Goal: Task Accomplishment & Management: Complete application form

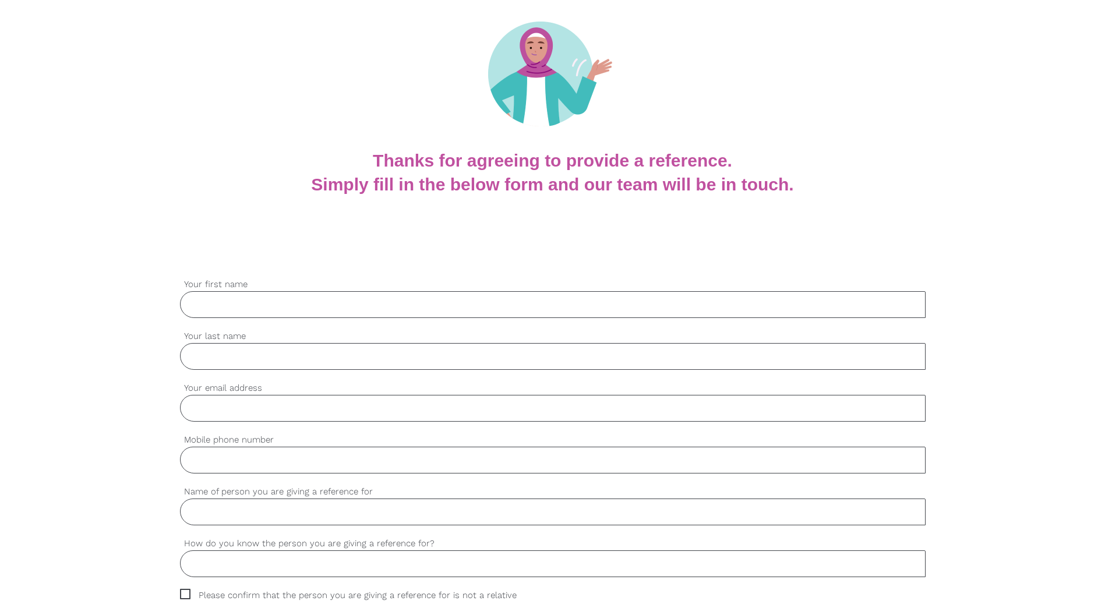
click at [305, 304] on input "Your first name" at bounding box center [553, 304] width 746 height 27
click at [260, 312] on input "Your first name" at bounding box center [553, 304] width 746 height 27
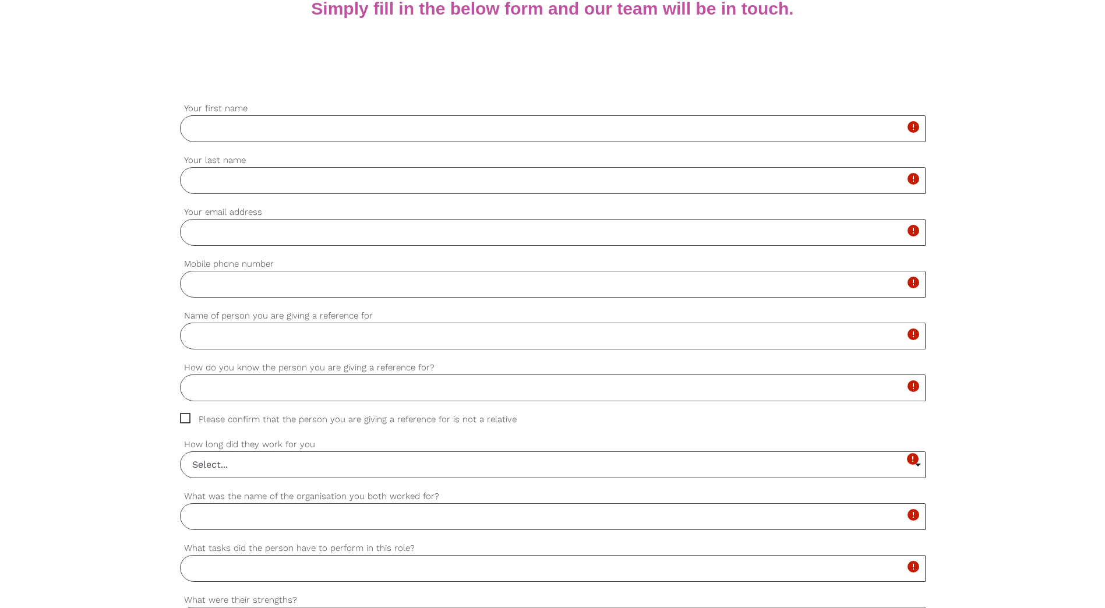
scroll to position [103, 0]
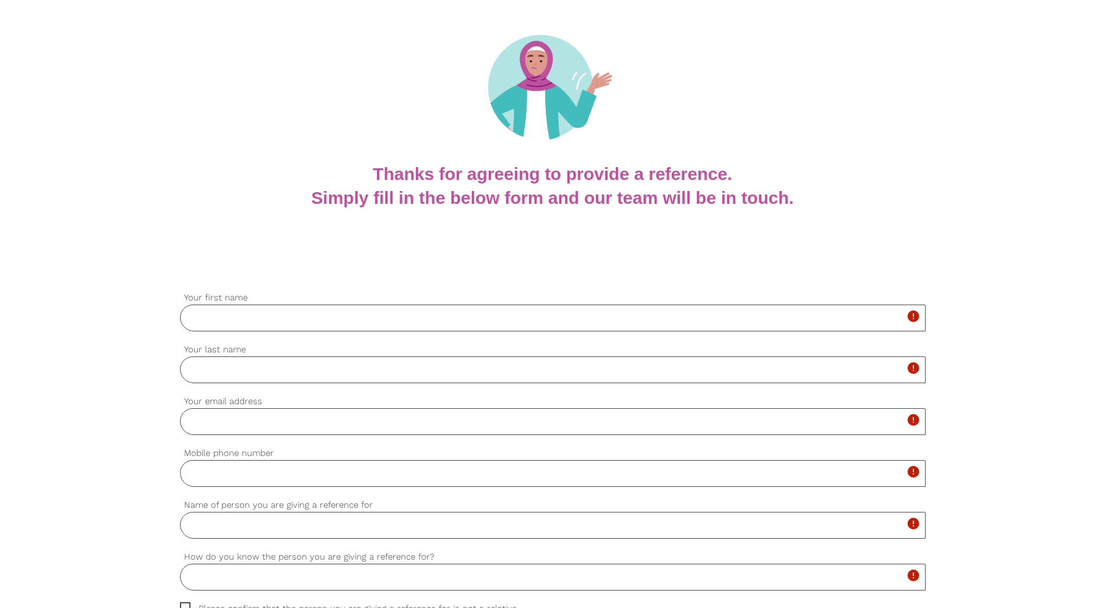
click at [216, 315] on input "Your first name" at bounding box center [553, 318] width 746 height 27
type input "[PERSON_NAME]"
click at [419, 373] on input "Your last name" at bounding box center [553, 369] width 746 height 27
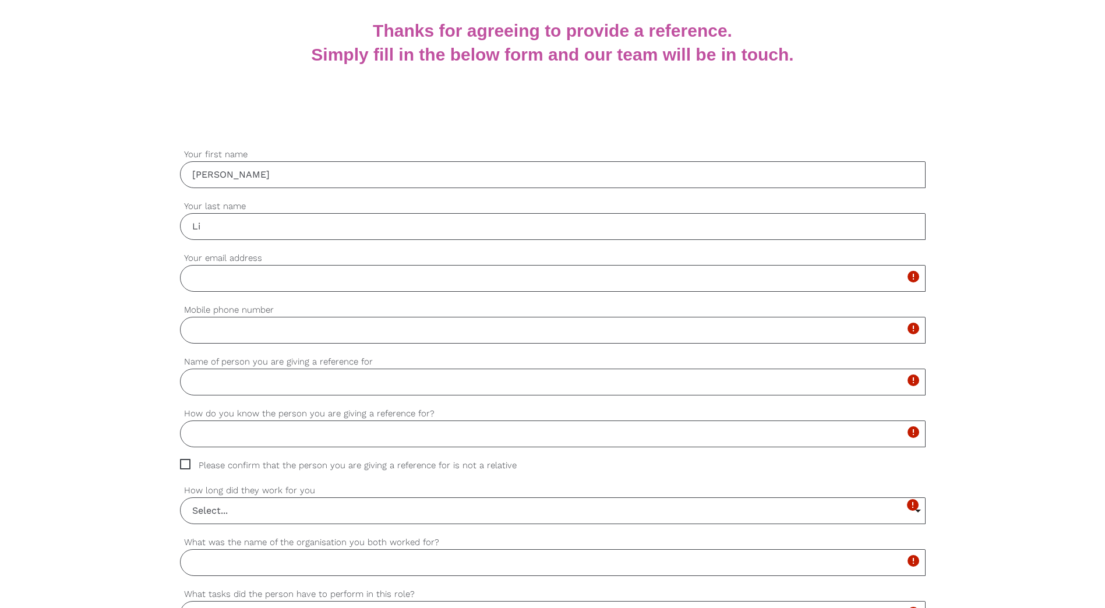
scroll to position [278, 0]
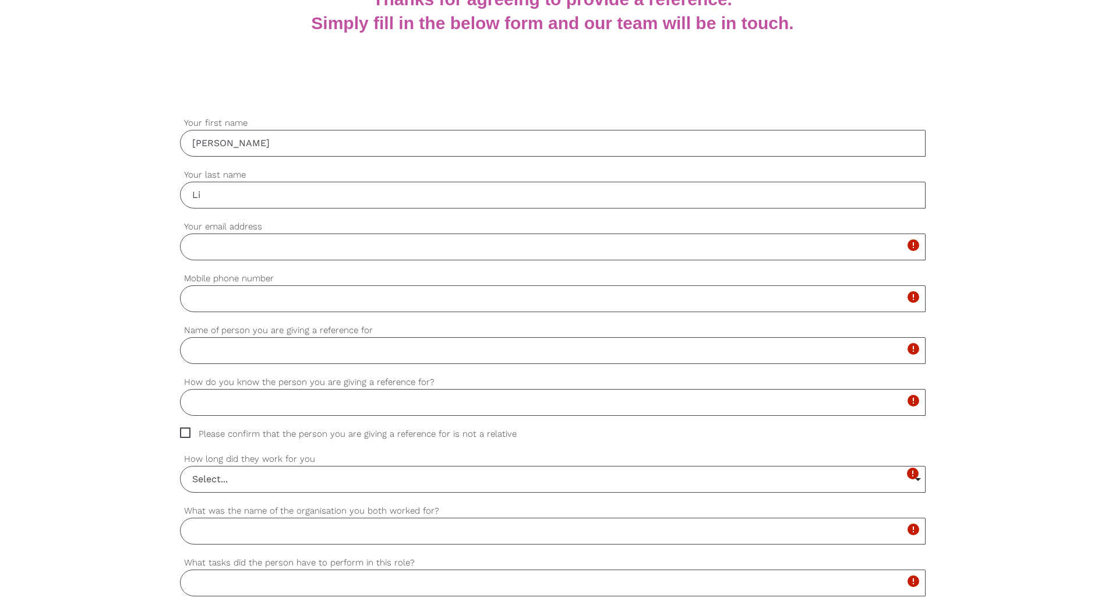
type input "Li"
click at [212, 246] on input "Your email address" at bounding box center [553, 247] width 746 height 27
type input "[PERSON_NAME][DOMAIN_NAME][EMAIL_ADDRESS][DOMAIN_NAME]"
type input "0481276557"
type input "[EMAIL_ADDRESS][DOMAIN_NAME]"
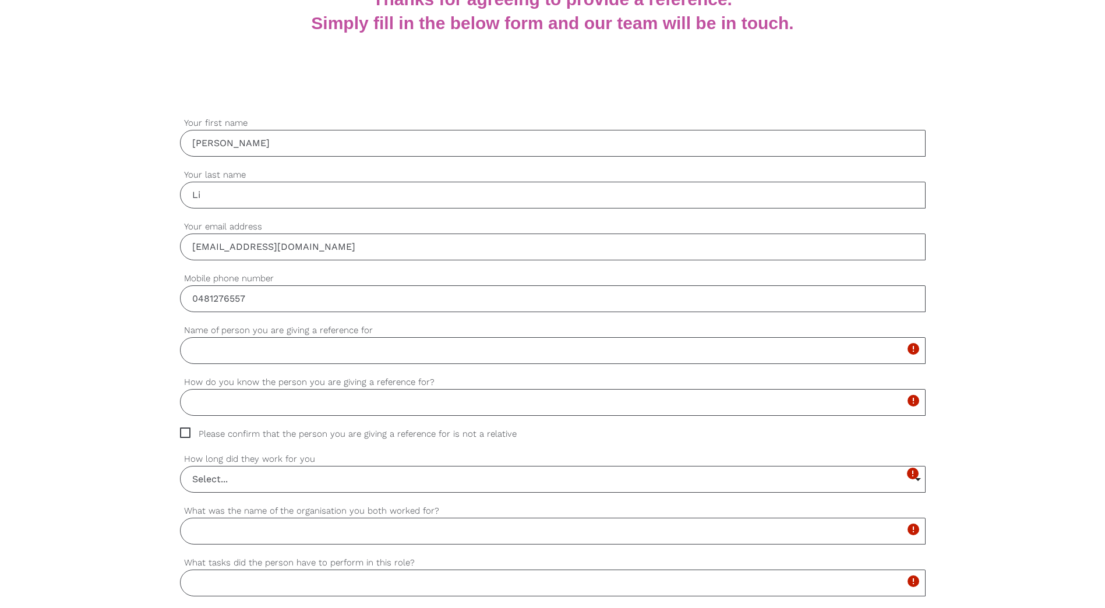
drag, startPoint x: 295, startPoint y: 302, endPoint x: 171, endPoint y: 304, distance: 124.1
type input "0448471608"
click at [249, 355] on input "Name of person you are giving a reference for" at bounding box center [553, 350] width 746 height 27
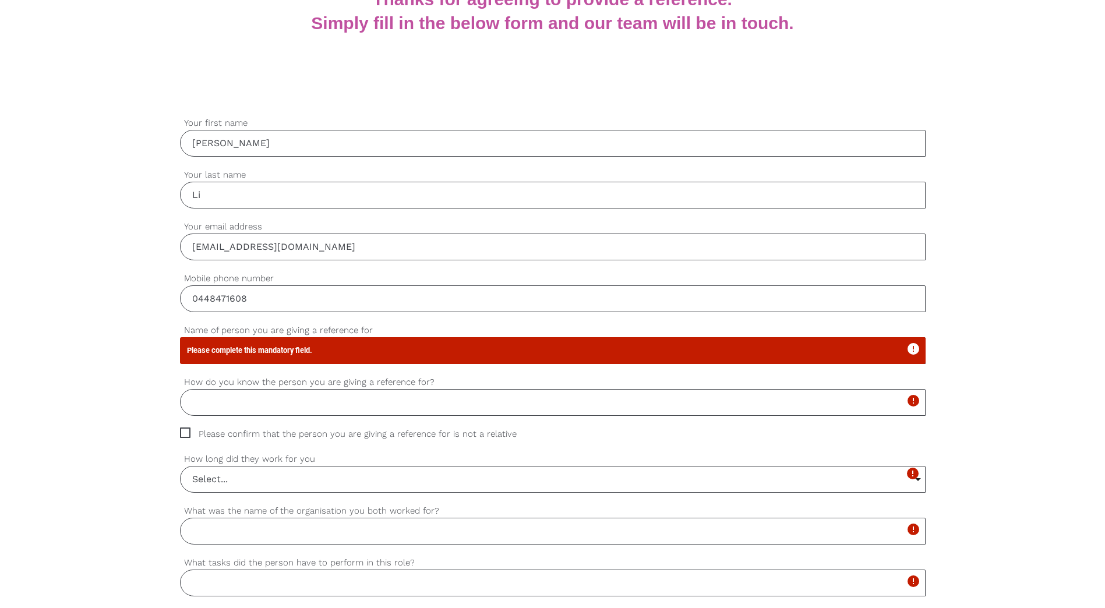
click at [909, 350] on icon "error" at bounding box center [913, 349] width 14 height 14
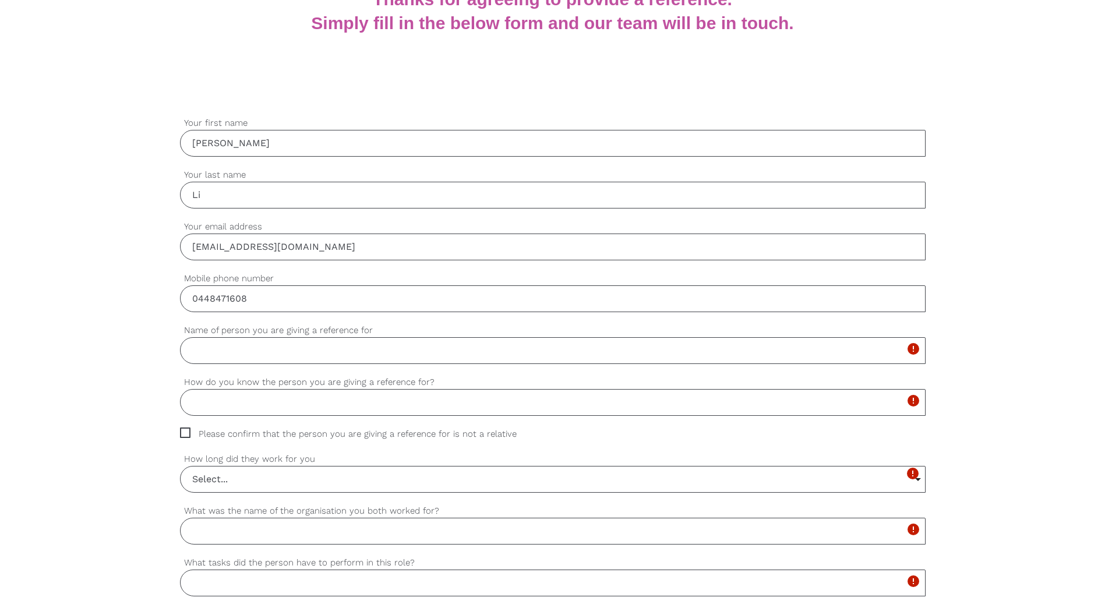
click at [242, 352] on input "Name of person you are giving a reference for" at bounding box center [553, 350] width 746 height 27
click at [224, 351] on input "Nei" at bounding box center [553, 350] width 746 height 27
type input "[PERSON_NAME]"
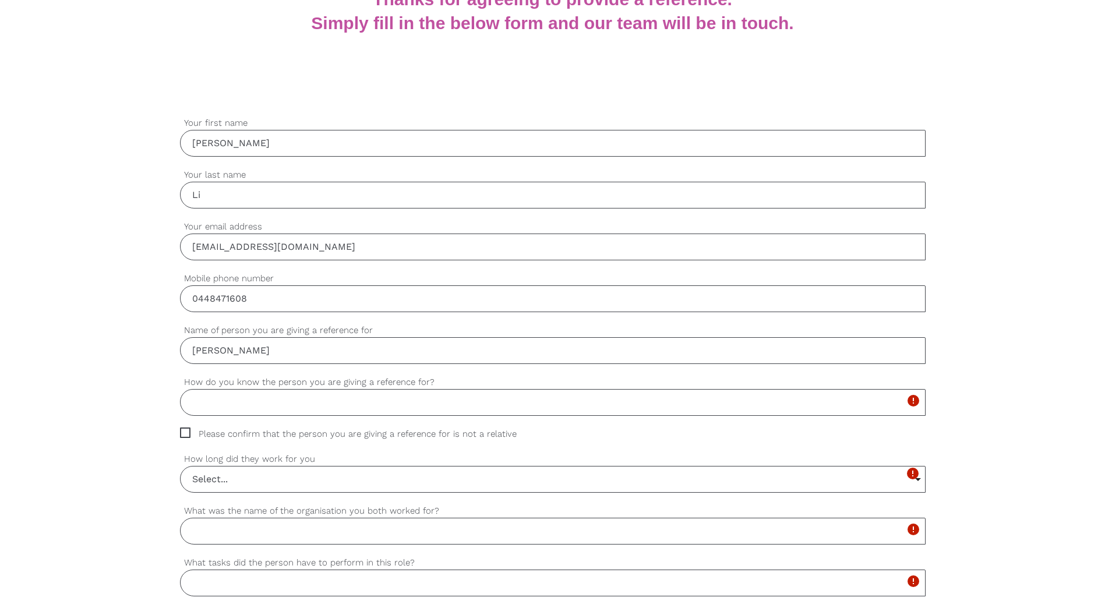
click at [295, 411] on input "How do you know the person you are giving a reference for?" at bounding box center [553, 402] width 746 height 27
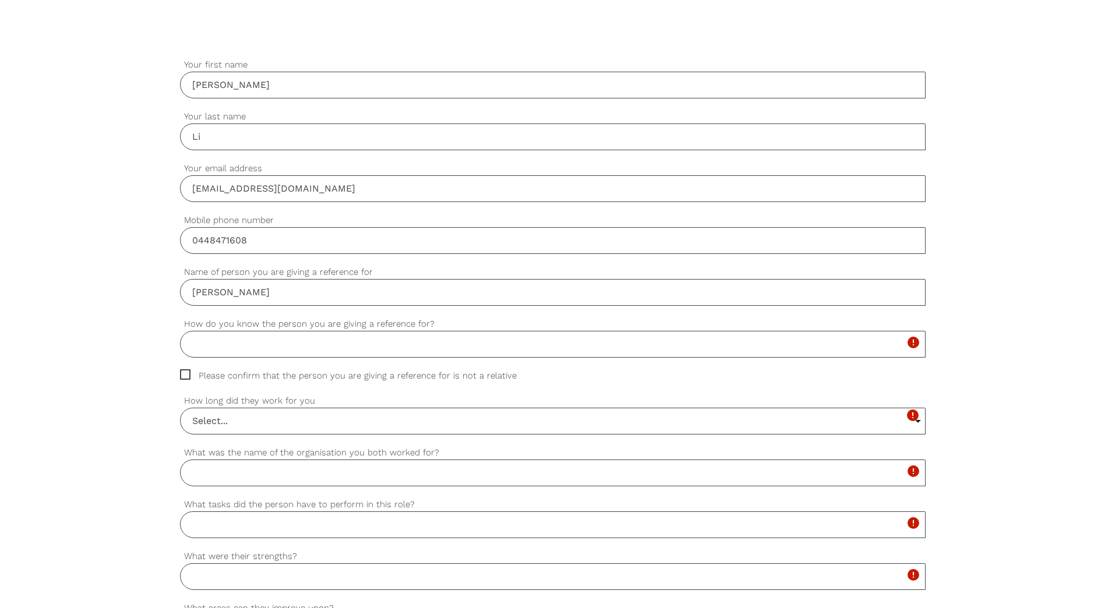
click at [321, 342] on input "How do you know the person you are giving a reference for?" at bounding box center [553, 344] width 746 height 27
type input "Employee"
click at [112, 361] on div "settings [PERSON_NAME] Your first name settings [PERSON_NAME] Your last name se…" at bounding box center [552, 582] width 1105 height 1094
click at [190, 376] on span "Please confirm that the person you are giving a reference for is not a relative" at bounding box center [359, 375] width 359 height 13
click at [188, 376] on input "Please confirm that the person you are giving a reference for is not a relative" at bounding box center [184, 373] width 8 height 8
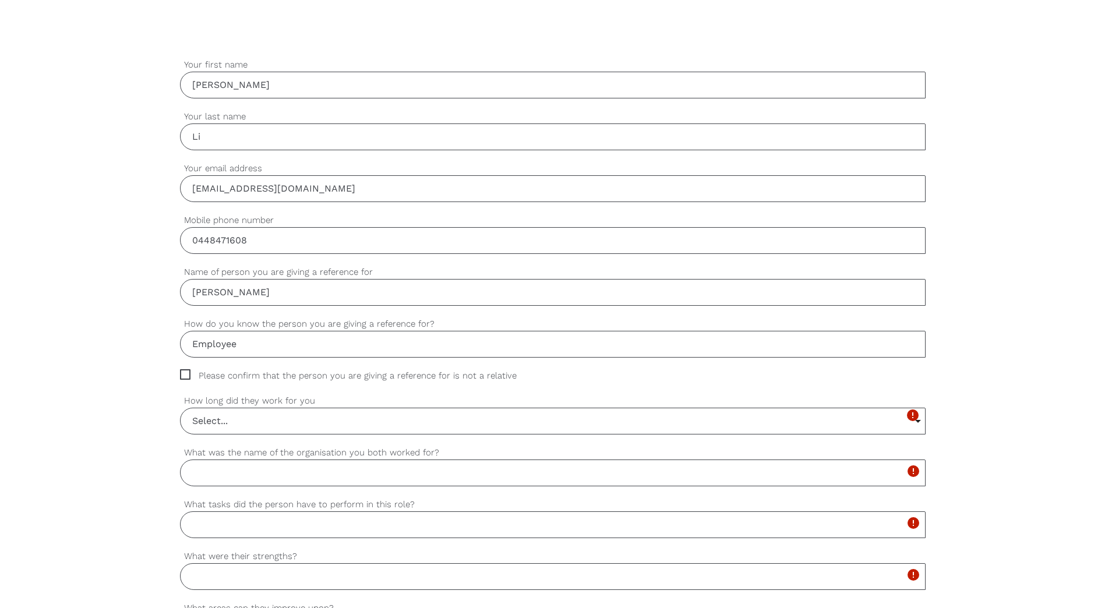
checkbox input "true"
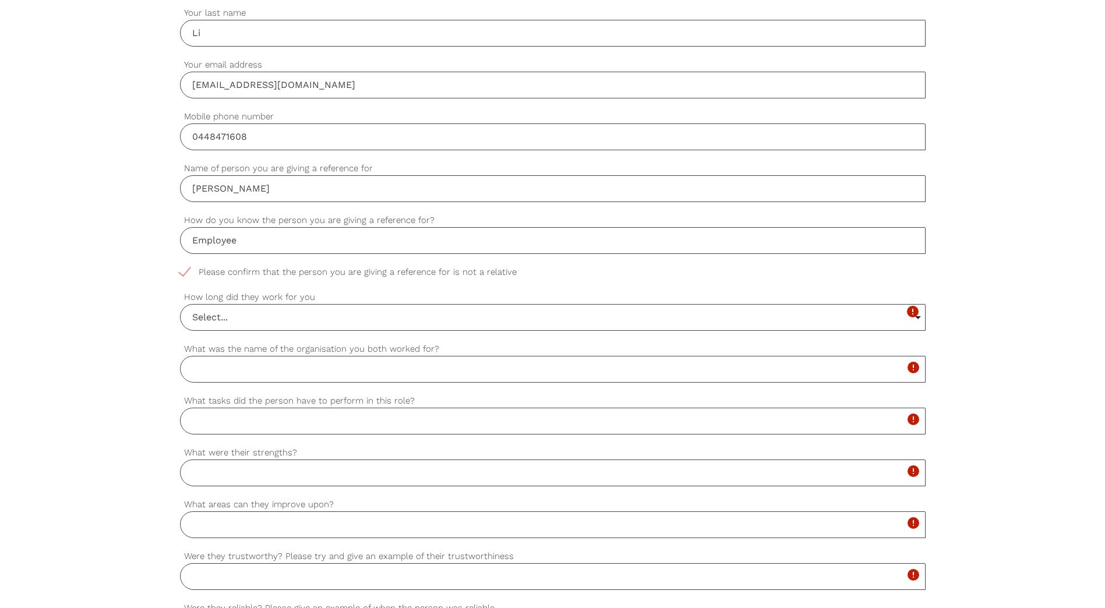
scroll to position [453, 0]
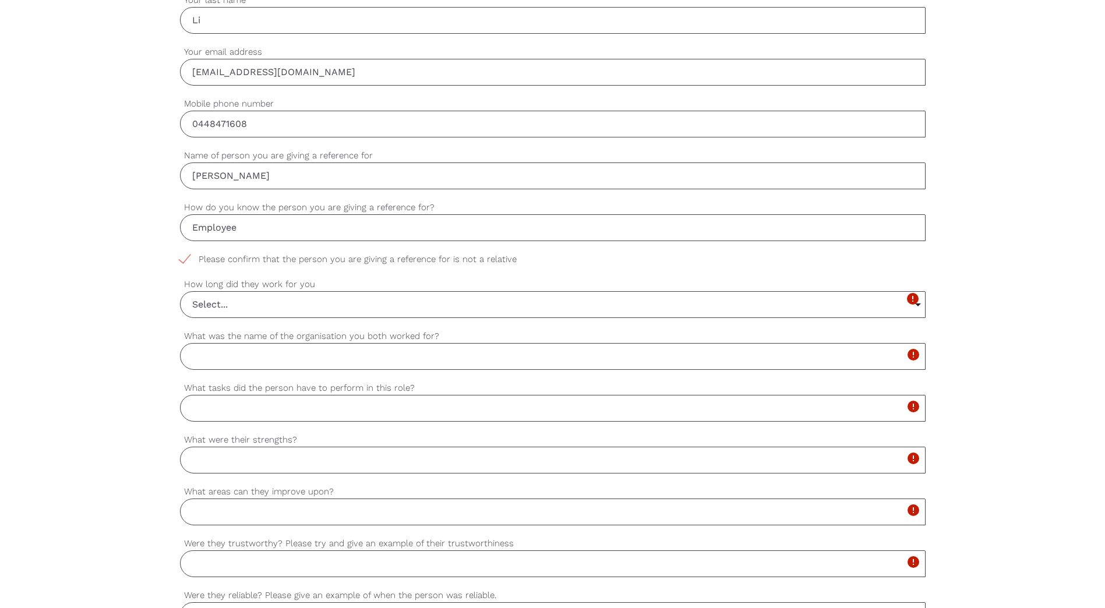
click at [302, 311] on input "Select..." at bounding box center [553, 305] width 744 height 26
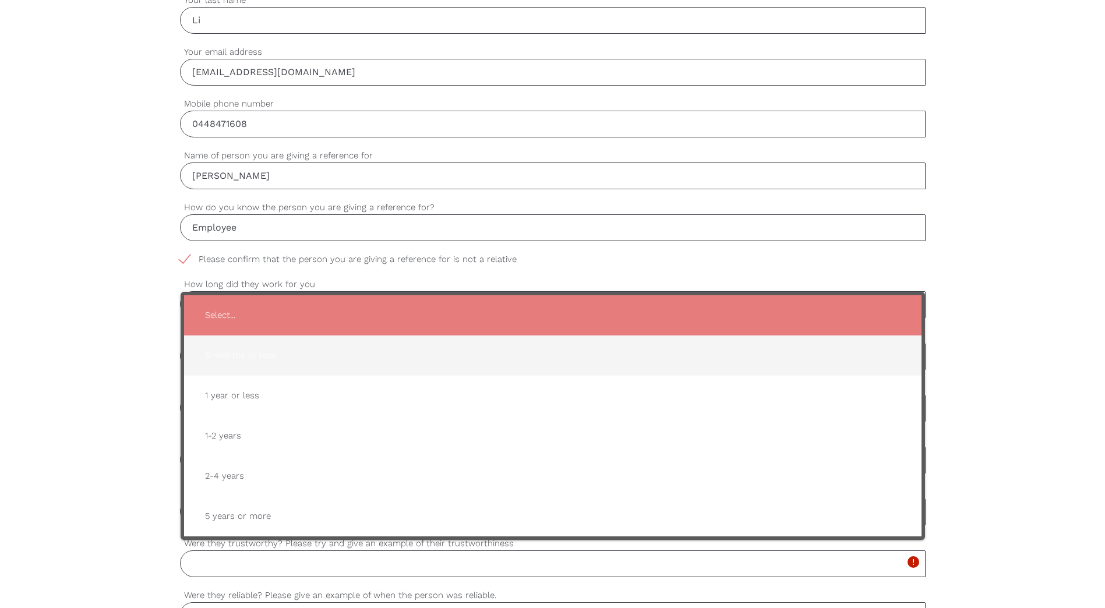
click at [309, 355] on span "6 months or less" at bounding box center [553, 355] width 714 height 29
type input "6 months or less"
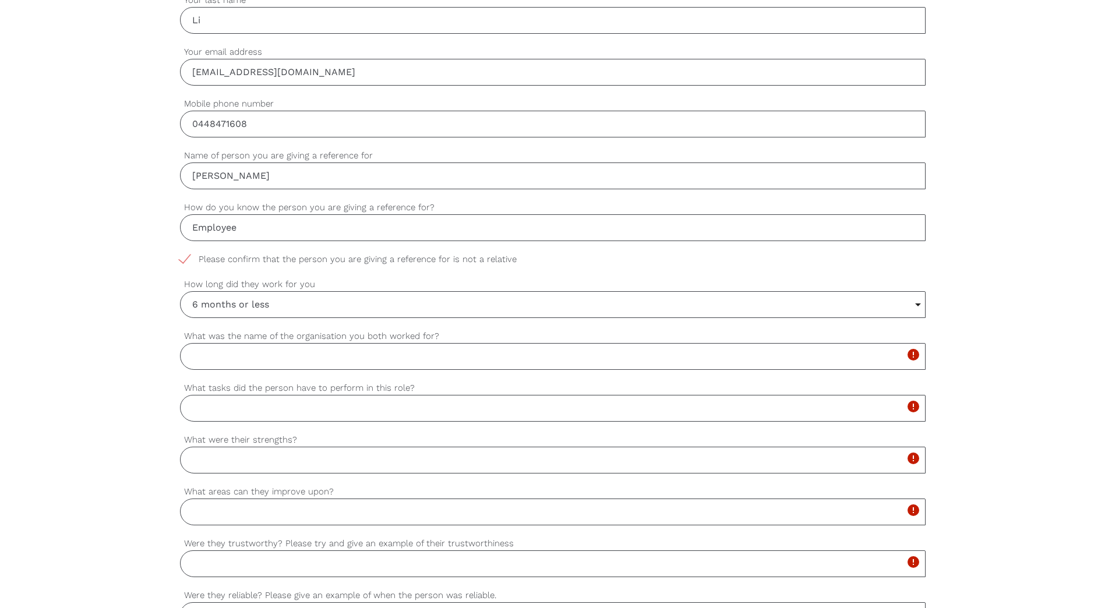
click at [259, 366] on input "What was the name of the organisation you both worked for?" at bounding box center [553, 356] width 746 height 27
type input "#"
type input "3Bridges Community"
click at [259, 418] on input "What tasks did the person have to perform in this role?" at bounding box center [553, 408] width 746 height 27
click at [299, 405] on input "Social Support" at bounding box center [553, 408] width 746 height 27
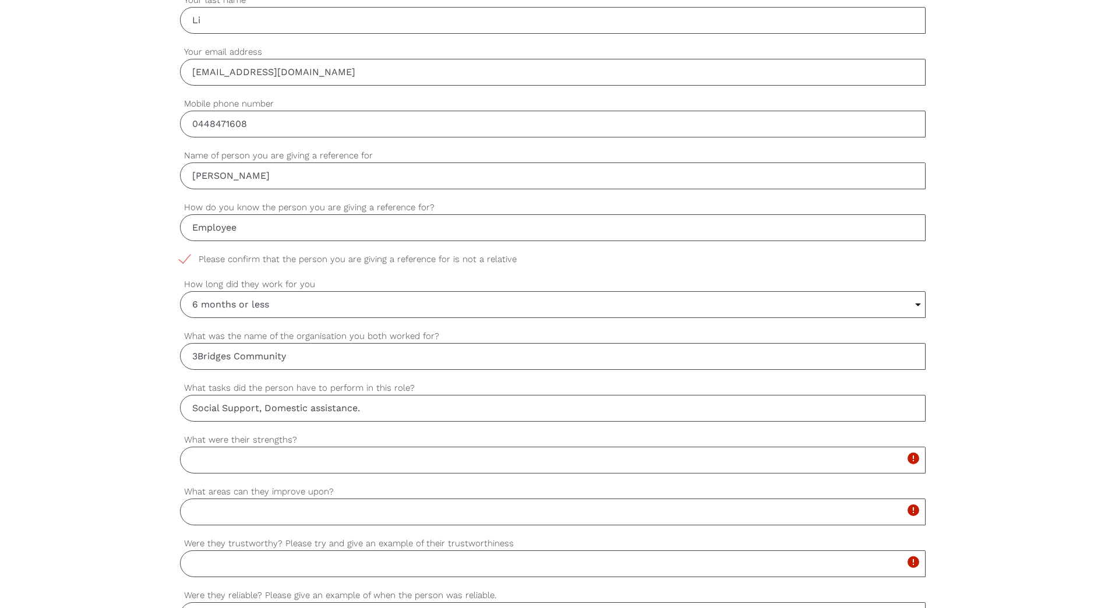
type input "Social Support, Domestic assistance."
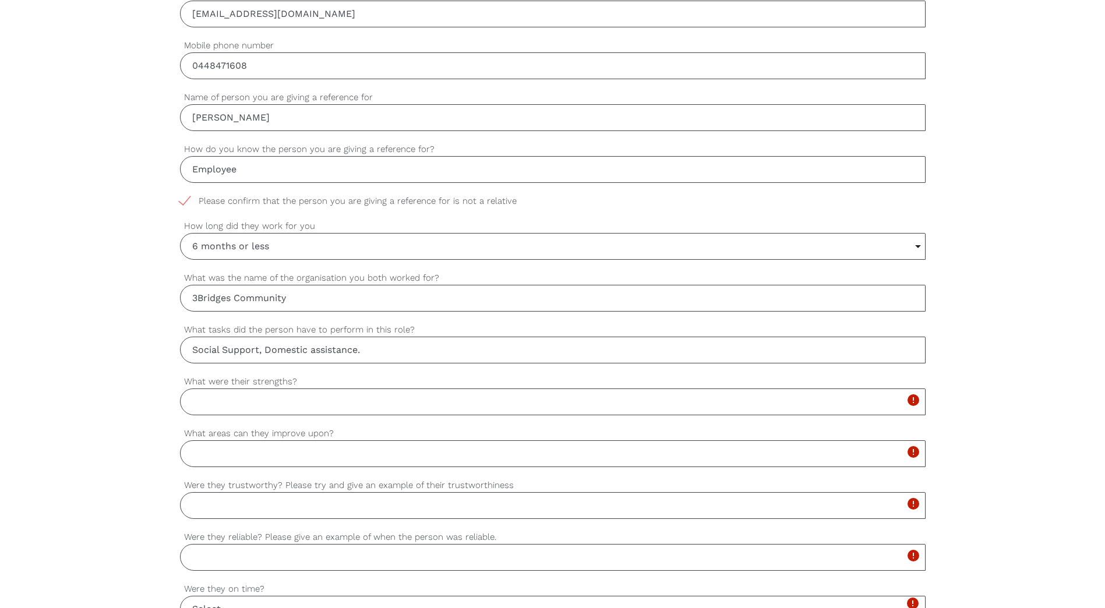
scroll to position [569, 0]
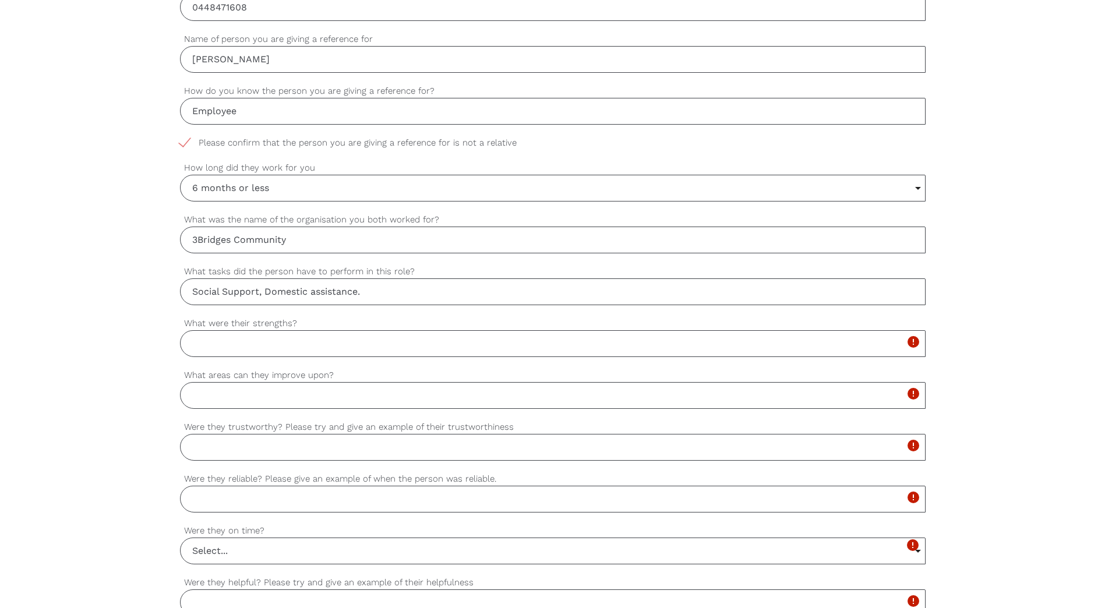
click at [263, 344] on input "What were their strengths?" at bounding box center [553, 343] width 746 height 27
click at [256, 538] on input "Select..." at bounding box center [553, 551] width 744 height 26
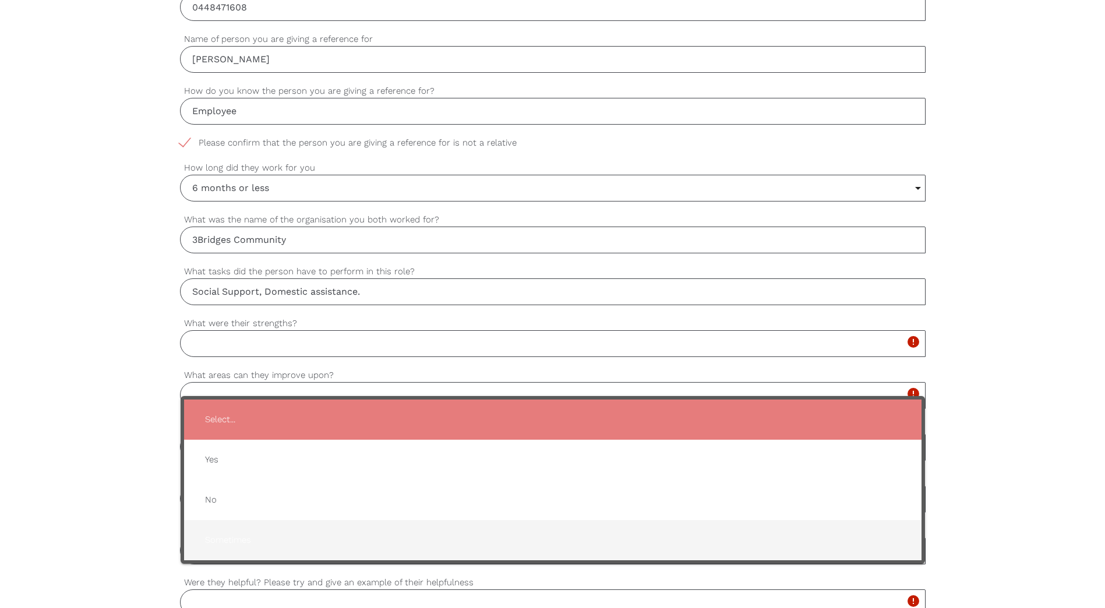
click at [268, 538] on span "Sometimes" at bounding box center [553, 540] width 714 height 29
type input "Sometimes"
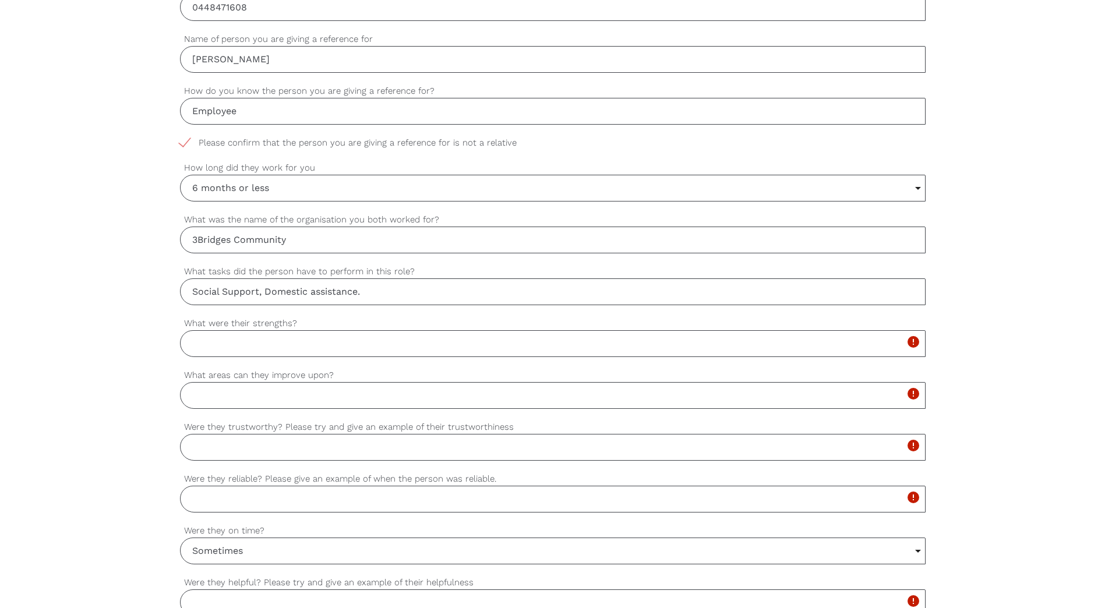
click at [269, 538] on input "Sometimes" at bounding box center [553, 551] width 744 height 26
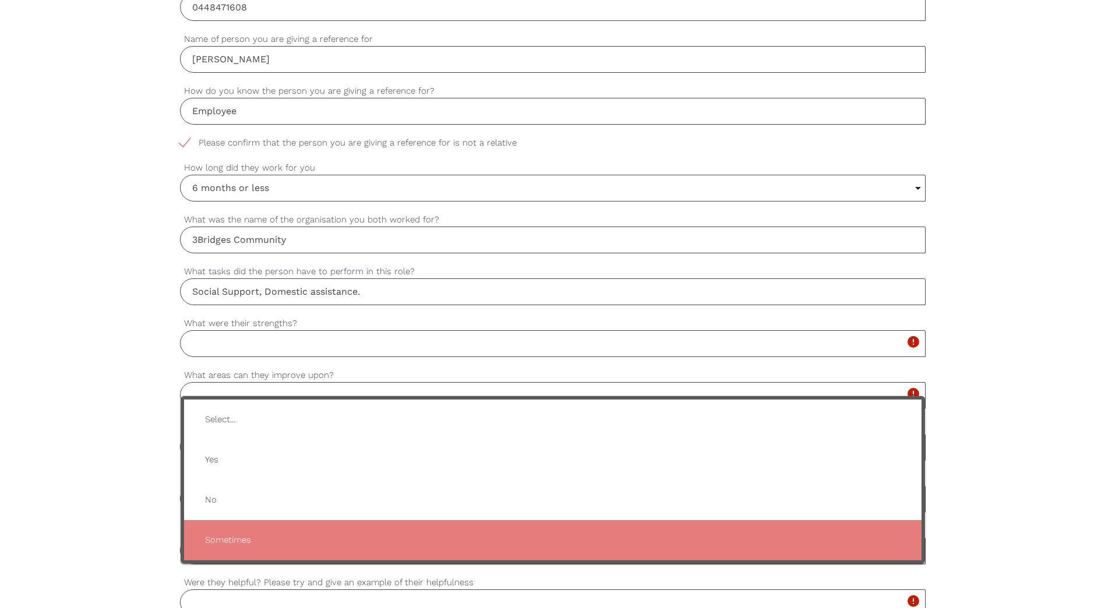
click at [123, 273] on div "settings [PERSON_NAME] Your first name settings [PERSON_NAME] Your last name se…" at bounding box center [552, 349] width 1105 height 1094
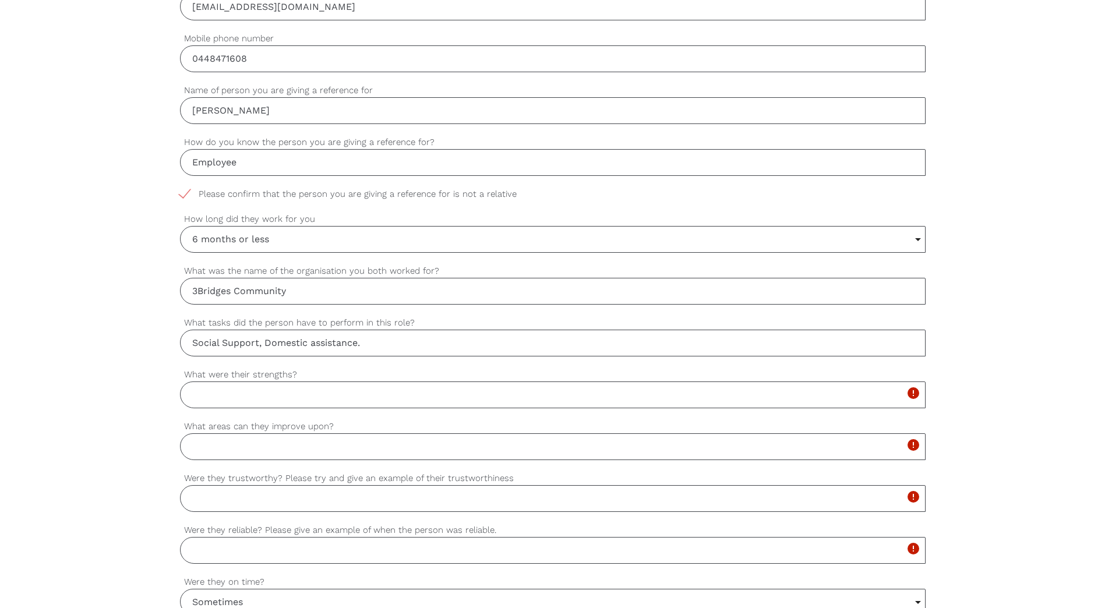
scroll to position [511, 0]
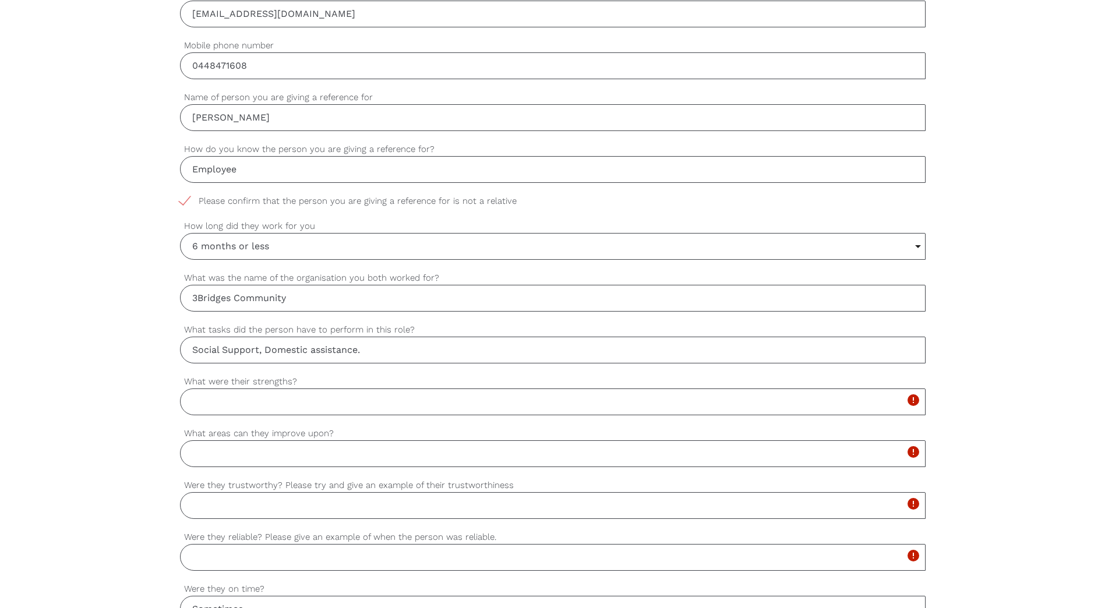
click at [366, 393] on input "What were their strengths?" at bounding box center [553, 402] width 746 height 27
click at [315, 403] on input "What were their strengths?" at bounding box center [553, 402] width 746 height 27
click at [258, 400] on input "Provide emeotional support and practical cleaning" at bounding box center [553, 402] width 746 height 27
type input "Provide emotional support and practical cleaning"
click at [282, 455] on input "What areas can they improve upon?" at bounding box center [553, 453] width 746 height 27
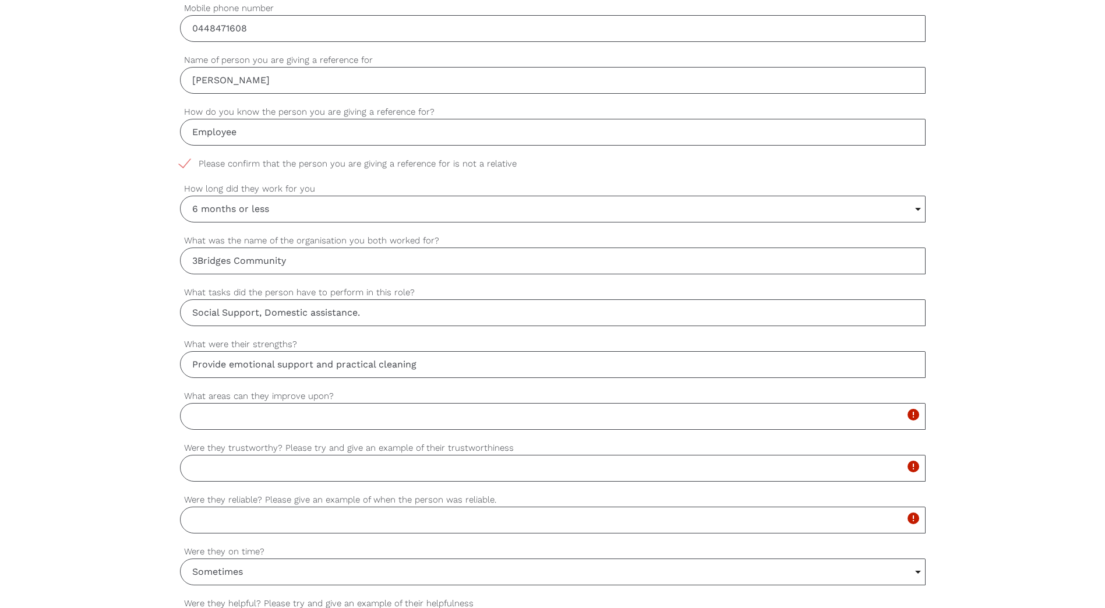
scroll to position [569, 0]
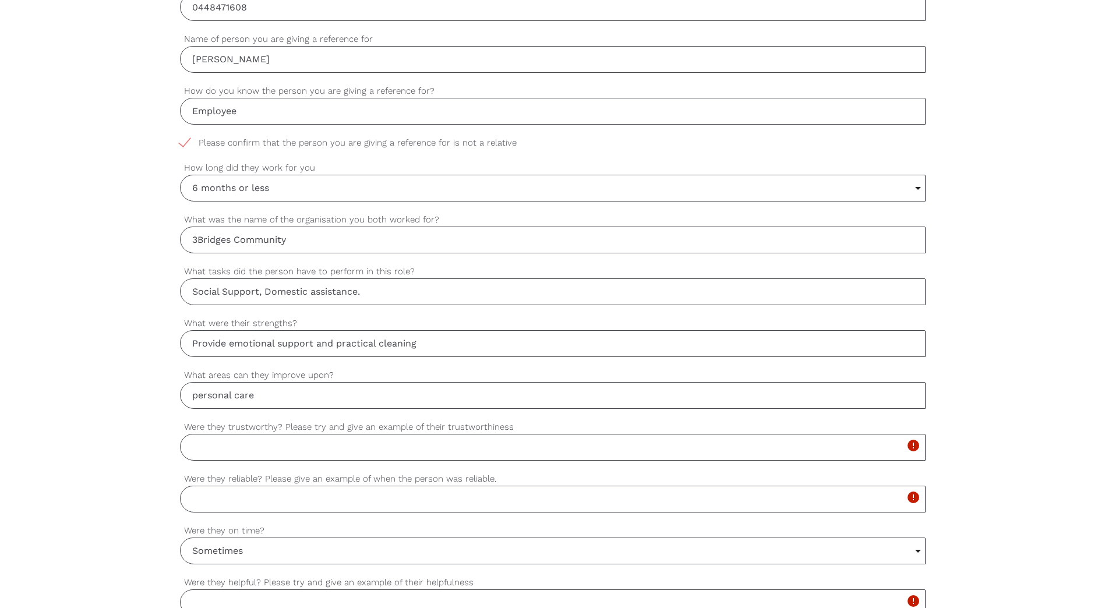
type input "personal care"
click at [292, 450] on input "Were they trustworthy? Please try and give an example of their trustworthiness" at bounding box center [553, 447] width 746 height 27
click at [246, 445] on input "Were they trustworthy? Please try and give an example of their trustworthiness" at bounding box center [553, 447] width 746 height 27
type input "Yes"
click at [279, 499] on input "Were they reliable? Please give an example of when the person was reliable." at bounding box center [553, 499] width 746 height 27
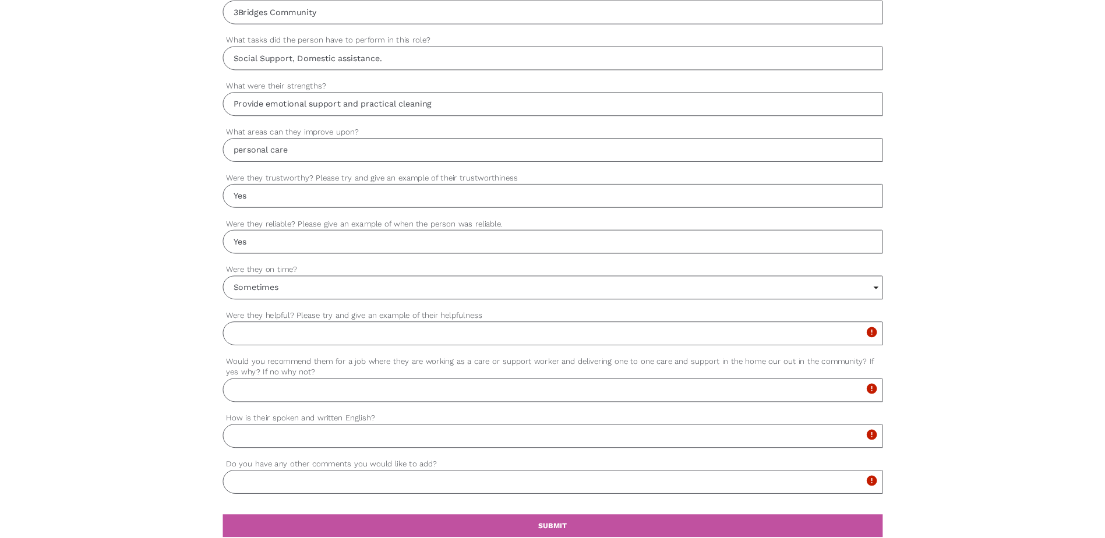
scroll to position [860, 0]
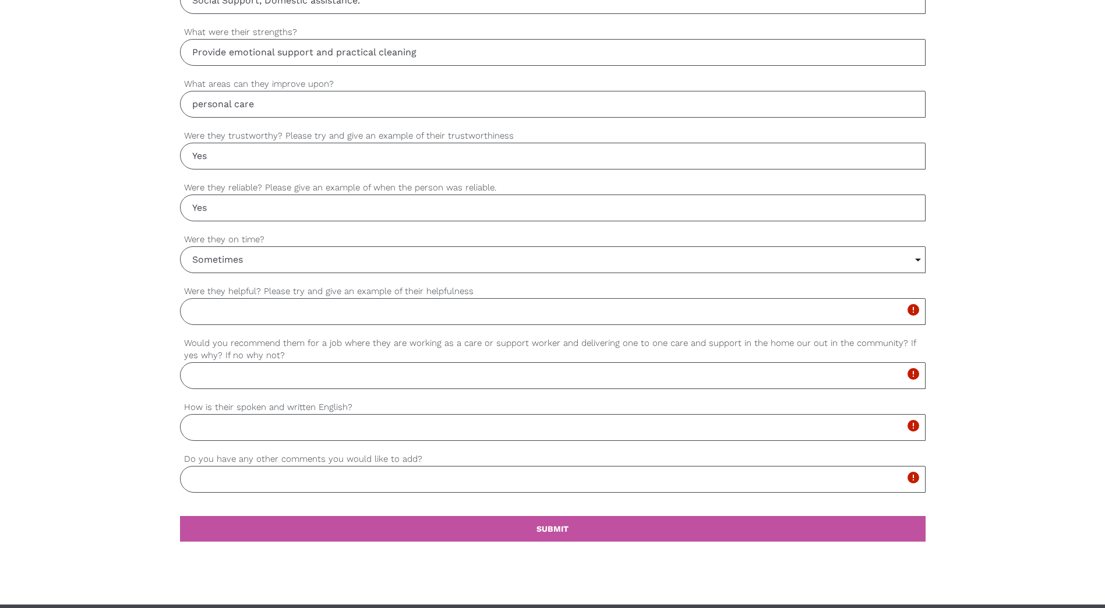
type input "Yes"
click at [260, 313] on input "Were they helpful? Please try and give an example of their helpfulness" at bounding box center [553, 311] width 746 height 27
type input "Yes"
drag, startPoint x: 217, startPoint y: 211, endPoint x: 182, endPoint y: 210, distance: 35.0
click at [182, 210] on input "Yes" at bounding box center [553, 208] width 746 height 27
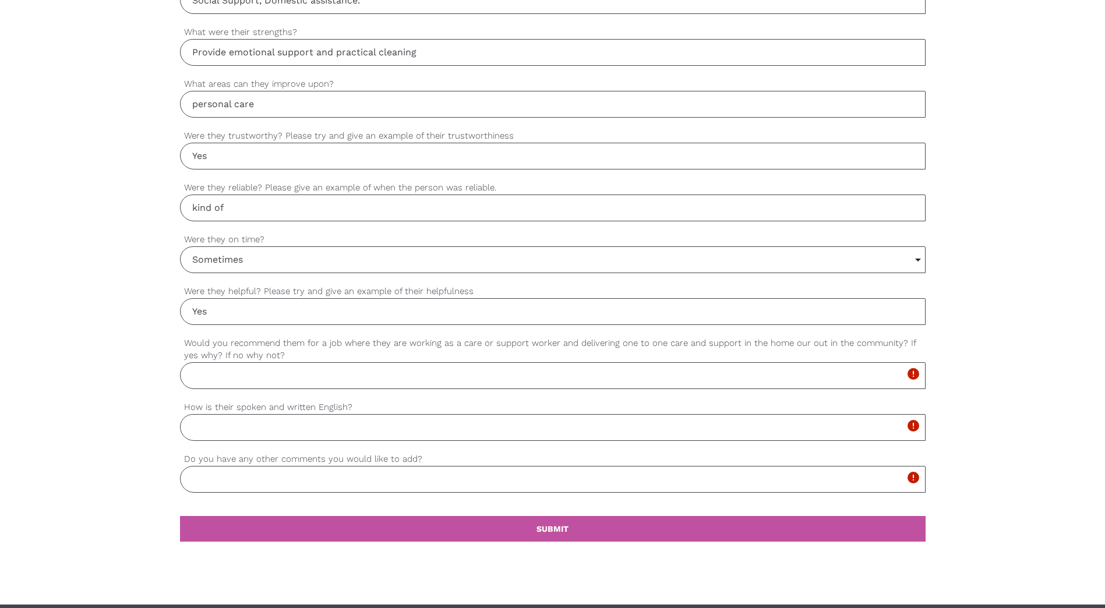
type input "kind of"
click at [119, 245] on div "settings [PERSON_NAME] Your first name settings [PERSON_NAME] Your last name se…" at bounding box center [552, 58] width 1105 height 1094
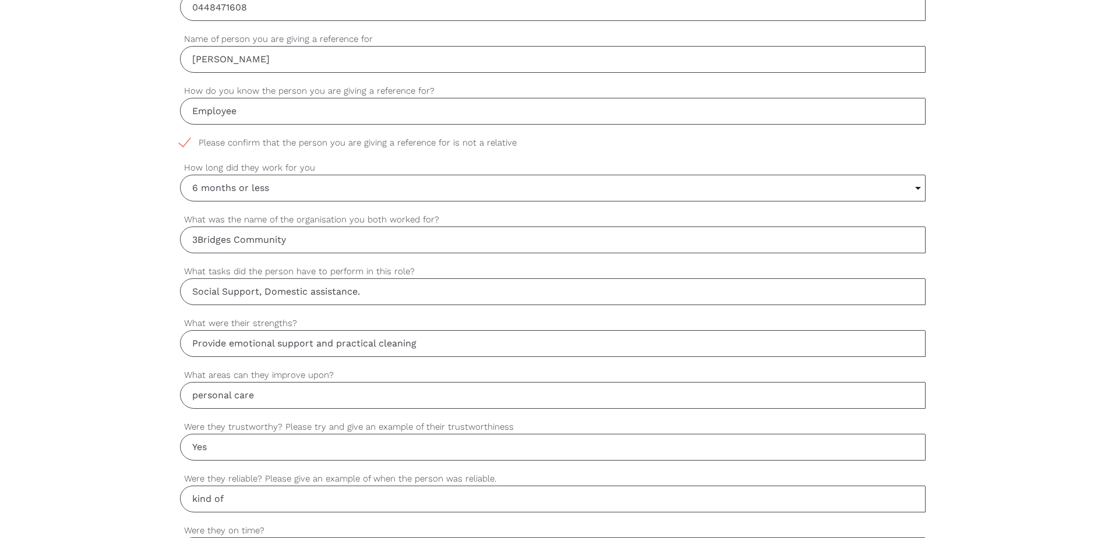
scroll to position [336, 0]
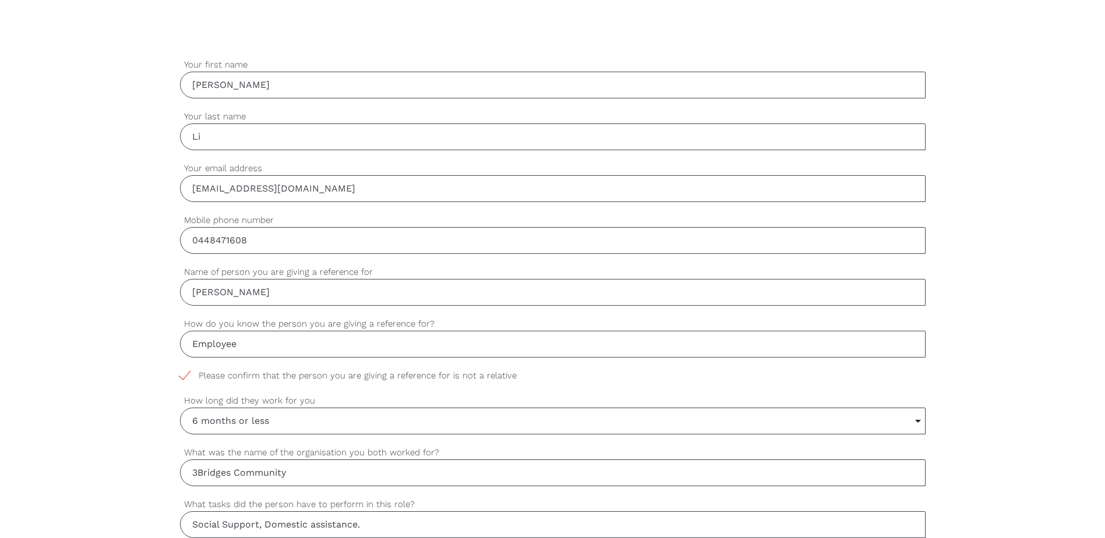
drag, startPoint x: 254, startPoint y: 294, endPoint x: 184, endPoint y: 291, distance: 69.9
click at [180, 291] on input "[PERSON_NAME]" at bounding box center [553, 292] width 746 height 27
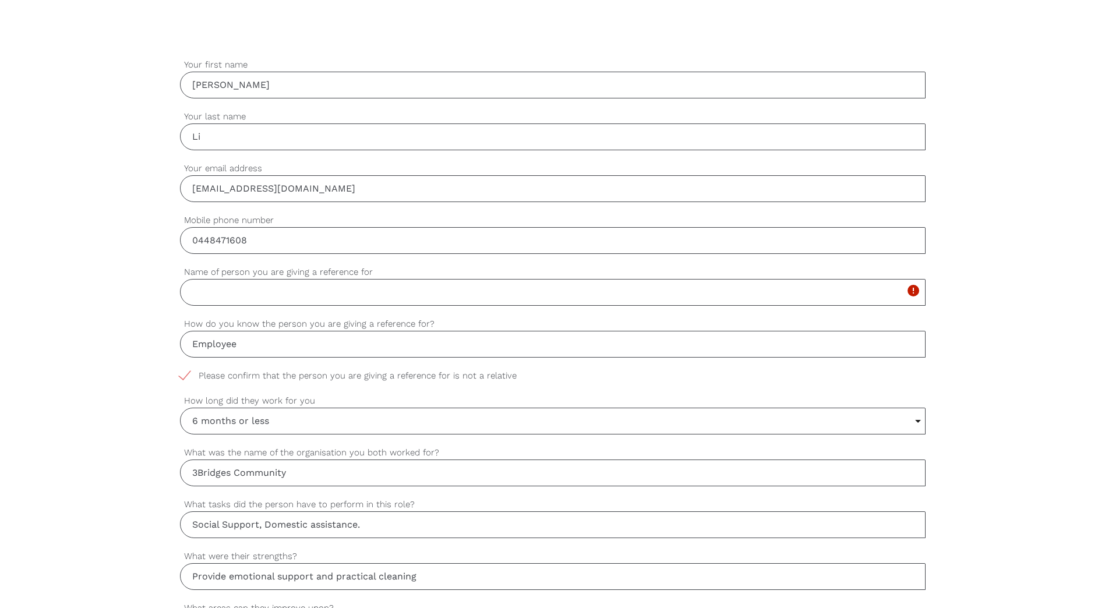
paste input "[PERSON_NAME] [PERSON_NAME]"
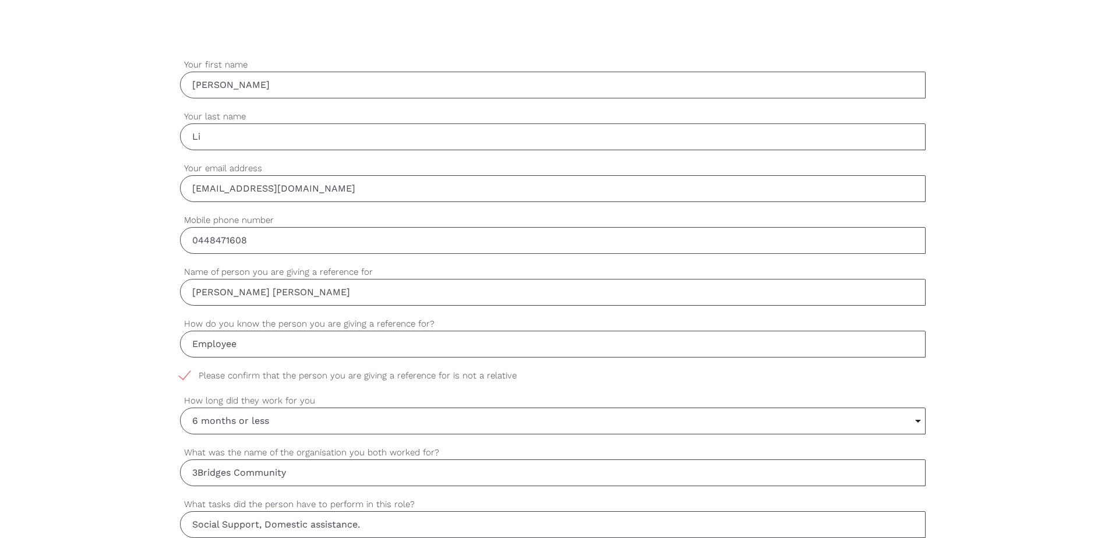
type input "[PERSON_NAME] [PERSON_NAME]"
click at [325, 191] on input "[EMAIL_ADDRESS][DOMAIN_NAME]" at bounding box center [553, 188] width 746 height 27
drag, startPoint x: 326, startPoint y: 189, endPoint x: 169, endPoint y: 192, distance: 157.3
type input "[PERSON_NAME][DOMAIN_NAME][EMAIL_ADDRESS][DOMAIN_NAME]"
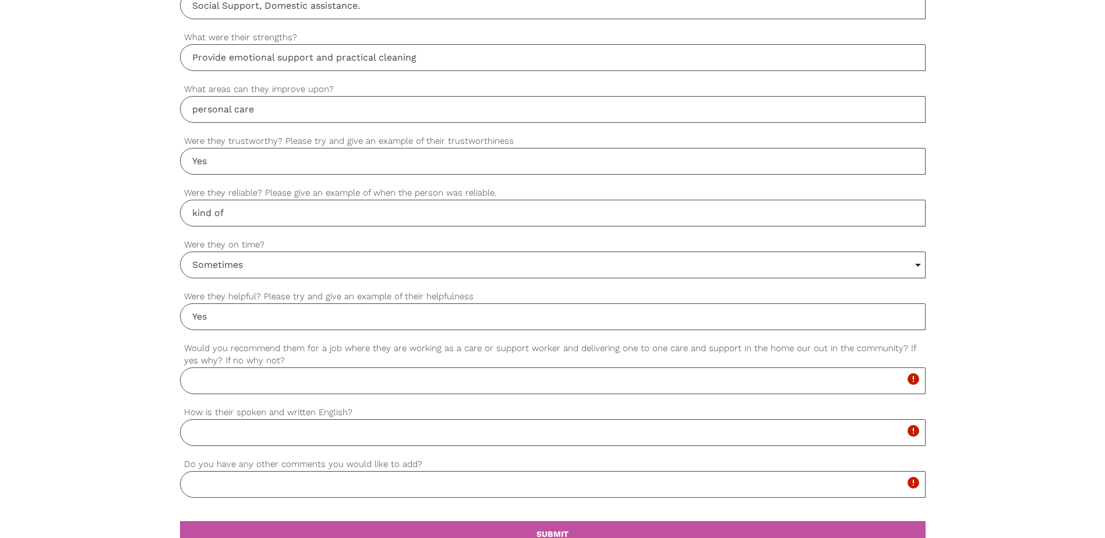
scroll to position [977, 0]
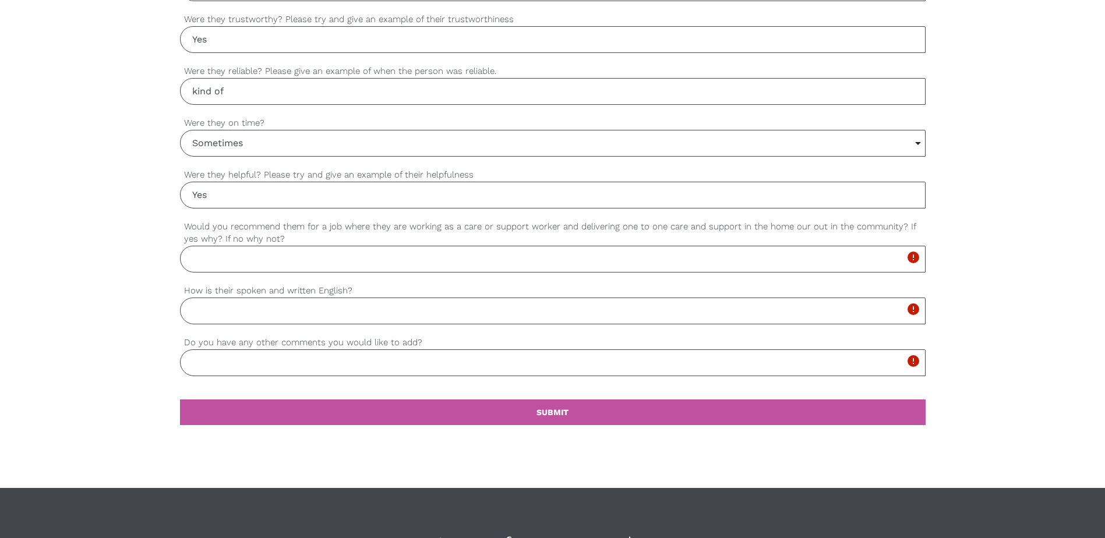
drag, startPoint x: 1055, startPoint y: 175, endPoint x: 1047, endPoint y: 208, distance: 34.3
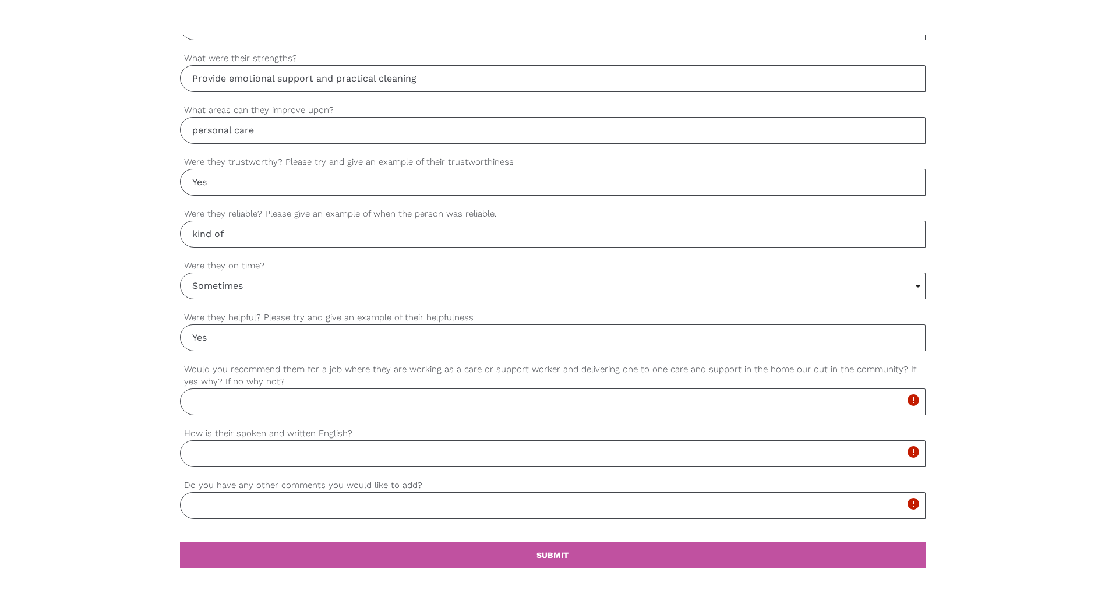
scroll to position [990, 0]
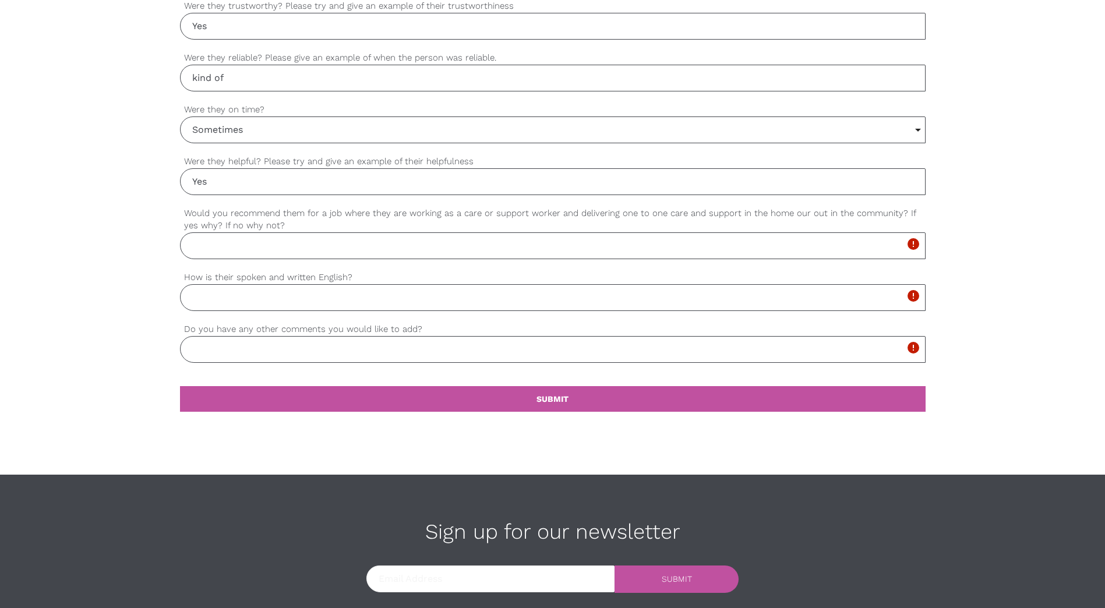
click at [299, 303] on input "How is their spoken and written English?" at bounding box center [553, 297] width 746 height 27
type input "Good"
click at [311, 252] on input "Would you recommend them for a job where they are working as a care or support …" at bounding box center [553, 245] width 746 height 27
type input "Y"
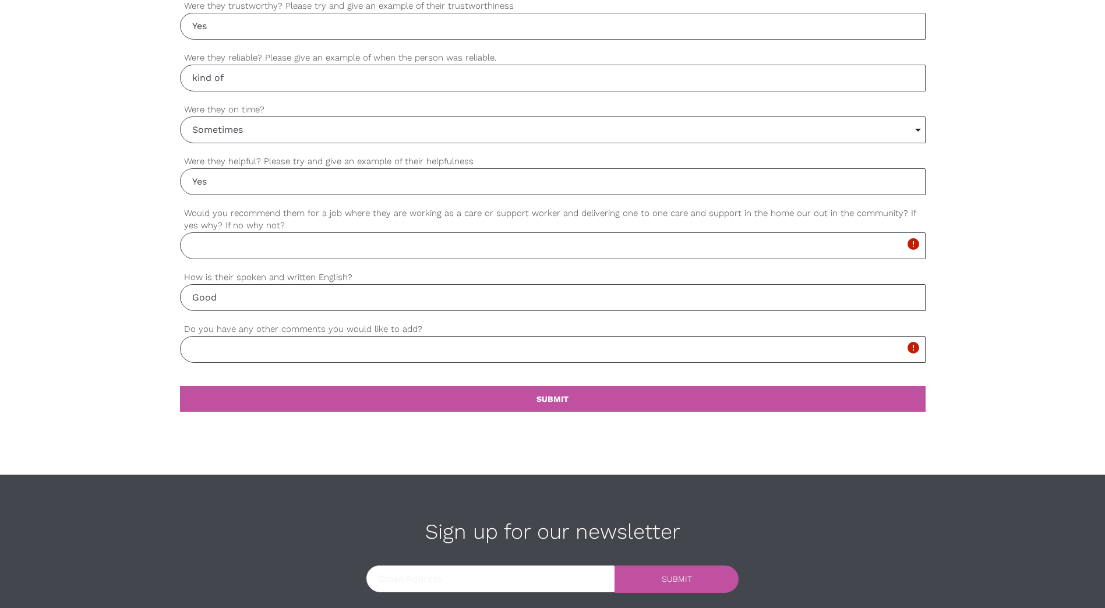
click at [228, 181] on input "Yes" at bounding box center [553, 181] width 746 height 27
click at [211, 249] on input "Would you recommend them for a job where they are working as a care or support …" at bounding box center [553, 245] width 746 height 27
paste input "bu works with us part-time and is available three days a week"
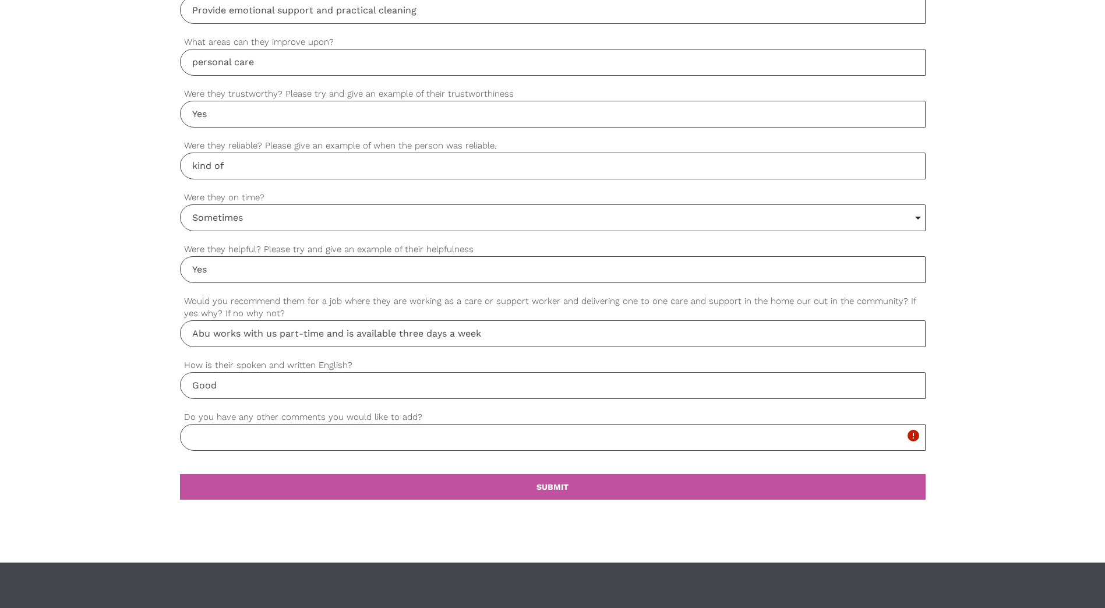
scroll to position [815, 0]
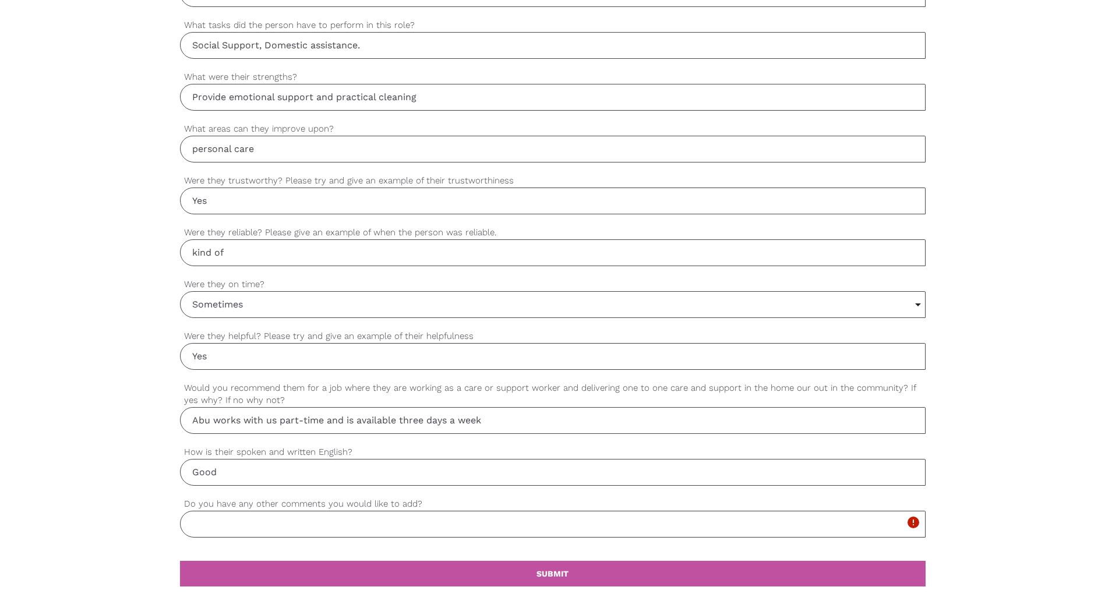
type input "Abu works with us part-time and is available three days a week"
drag, startPoint x: 255, startPoint y: 254, endPoint x: 180, endPoint y: 245, distance: 75.1
click at [180, 245] on div "kind of Were they reliable? Please give an example of when the person was relia…" at bounding box center [553, 246] width 746 height 40
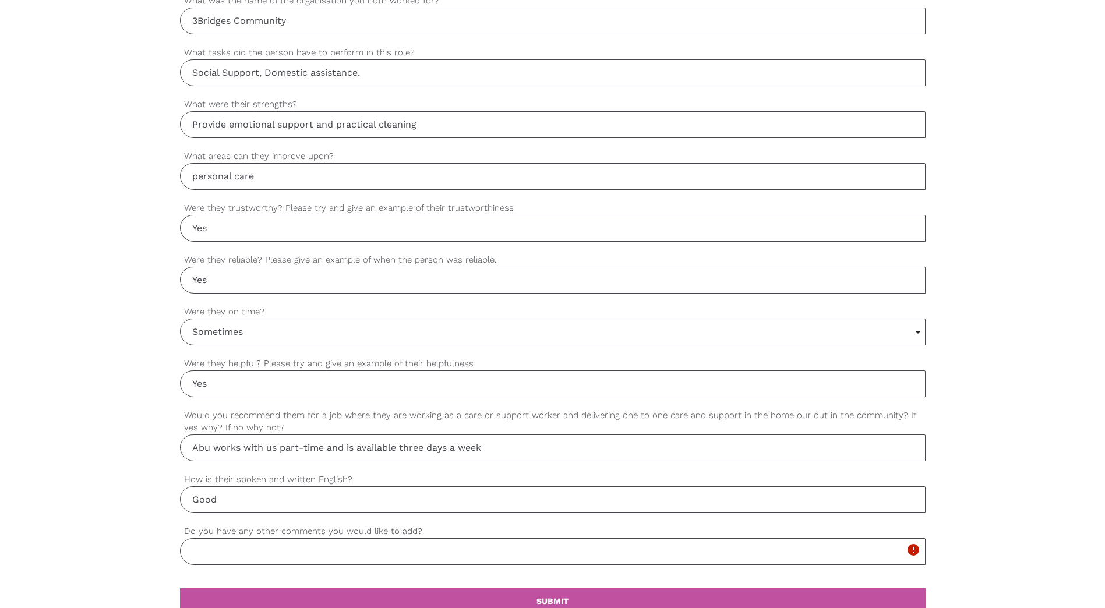
scroll to position [874, 0]
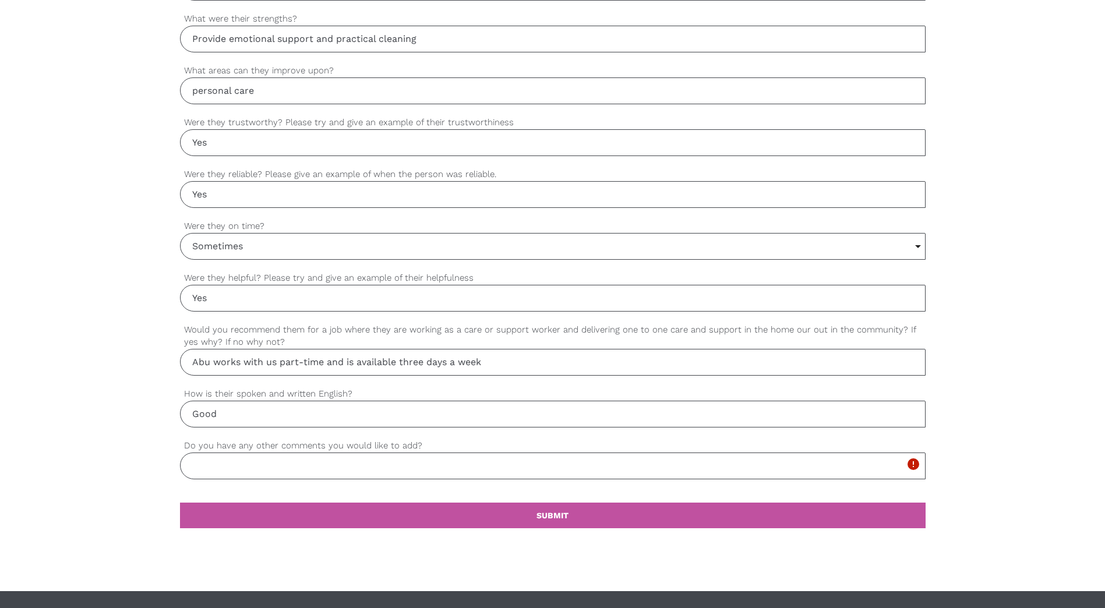
type input "Yes"
click at [363, 468] on input "Do you have any other comments you would like to add?" at bounding box center [553, 466] width 746 height 27
click at [361, 469] on input "Do you have any other comments you would like to add?" at bounding box center [553, 466] width 746 height 27
click at [357, 469] on input "Do you have any other comments you would like to add?" at bounding box center [553, 466] width 746 height 27
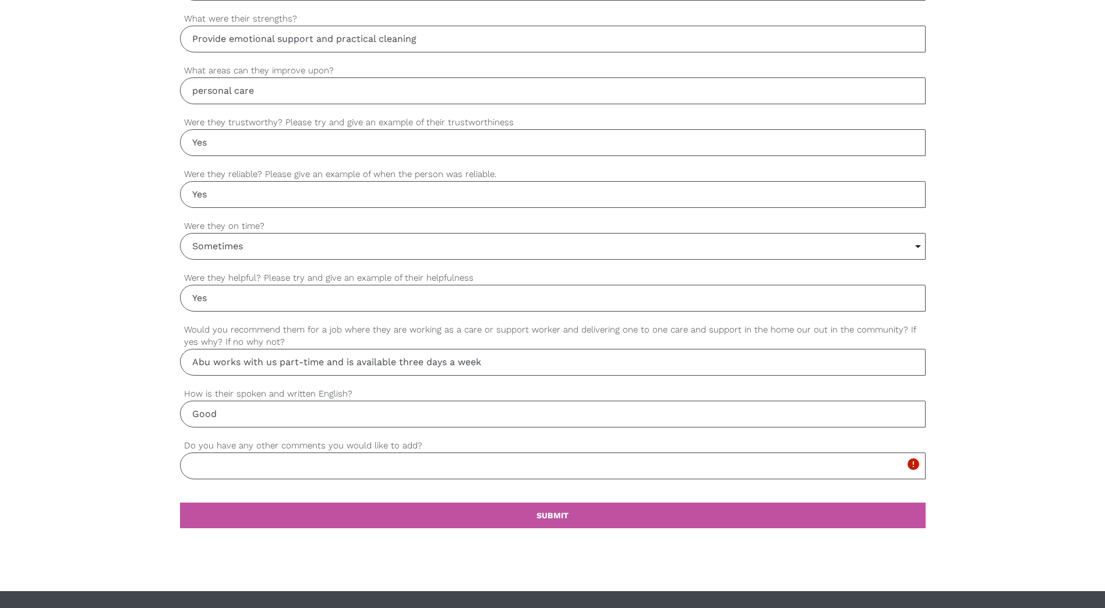
click at [308, 461] on input "Do you have any other comments you would like to add?" at bounding box center [553, 466] width 746 height 27
type input "no"
click at [594, 514] on link "settings SUBMIT" at bounding box center [553, 516] width 746 height 26
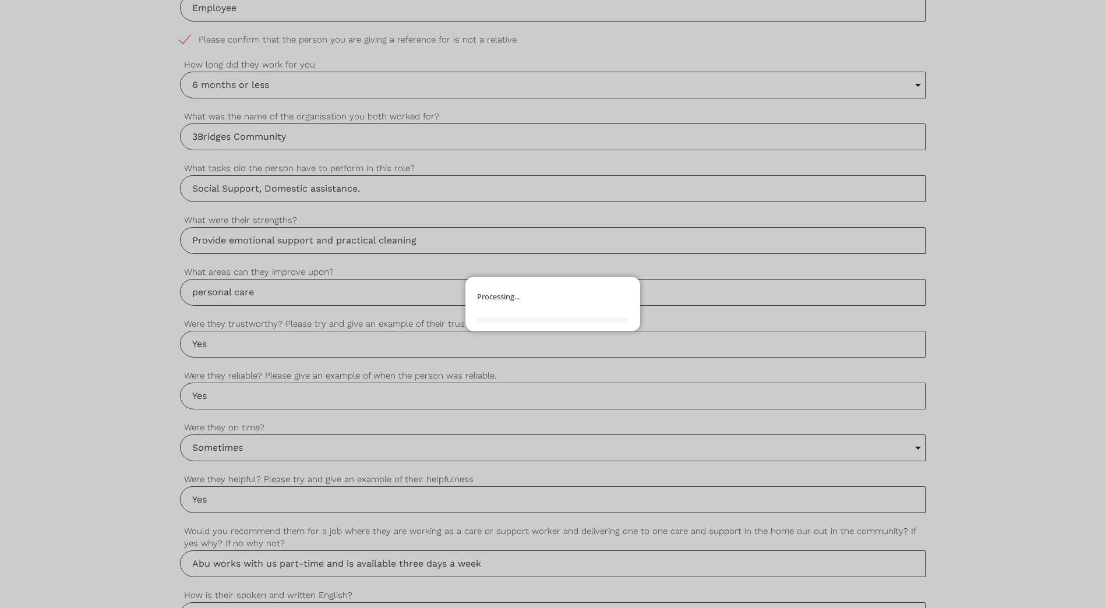
scroll to position [524, 0]
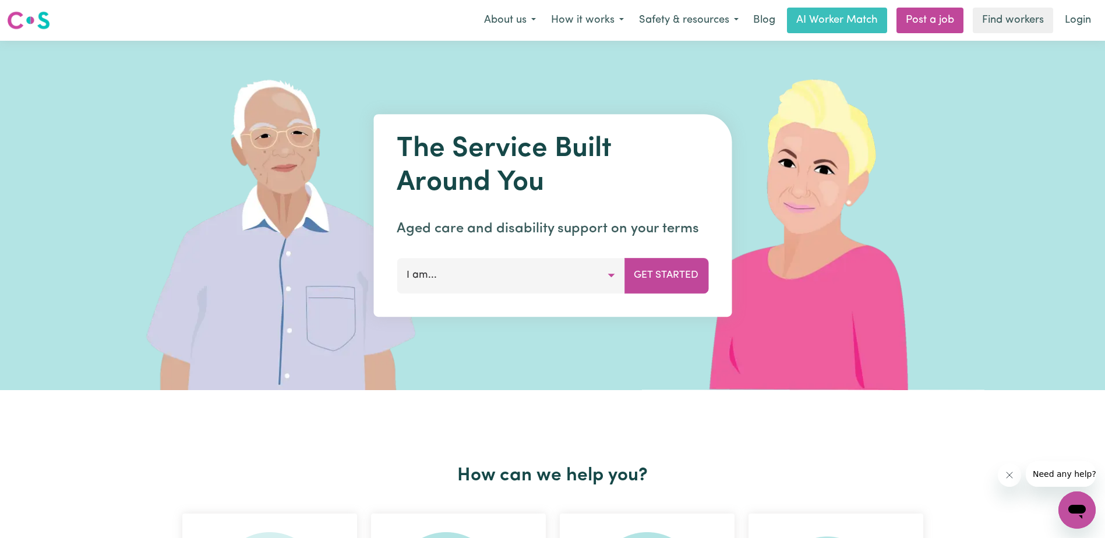
click at [503, 286] on button "I am..." at bounding box center [511, 275] width 228 height 35
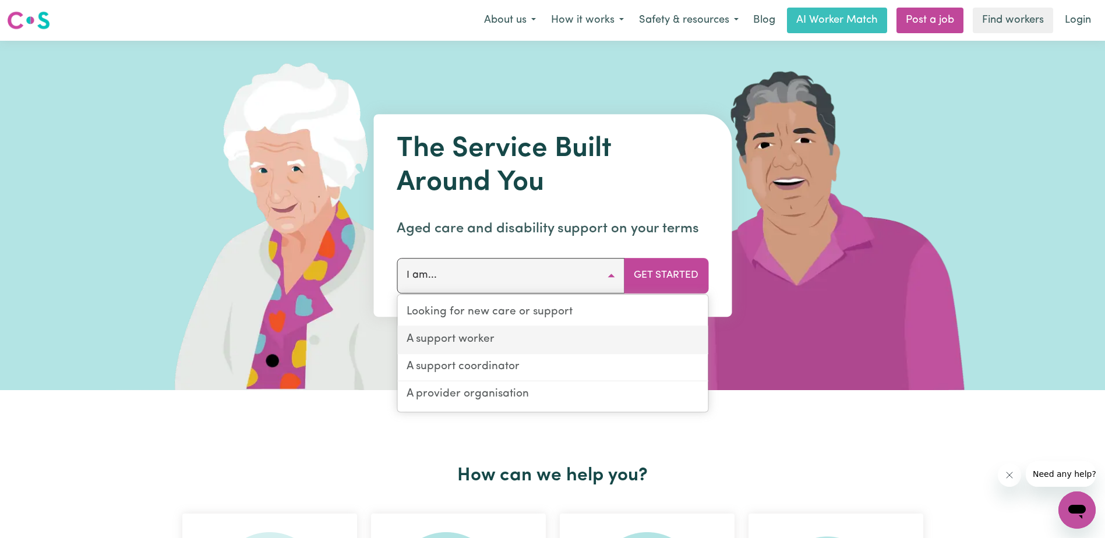
click at [509, 343] on link "A support worker" at bounding box center [552, 340] width 310 height 27
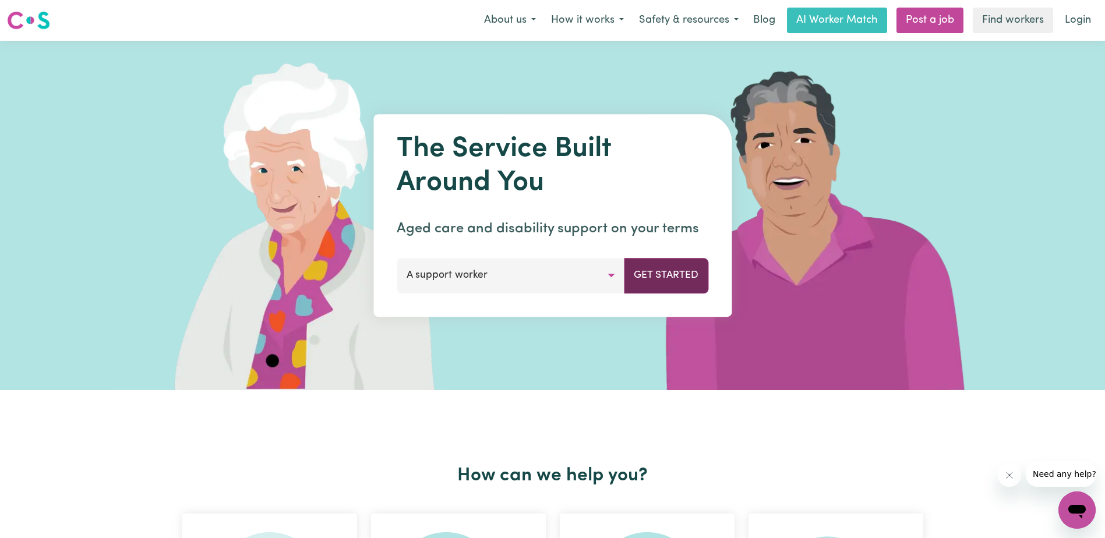
click at [658, 277] on button "Get Started" at bounding box center [666, 275] width 84 height 35
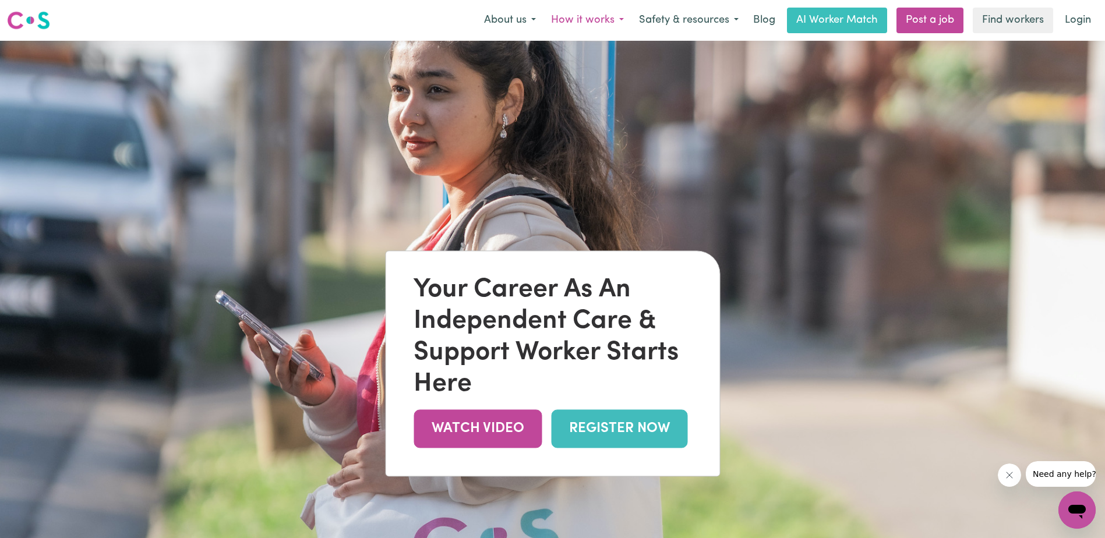
click at [605, 16] on button "How it works" at bounding box center [587, 20] width 88 height 24
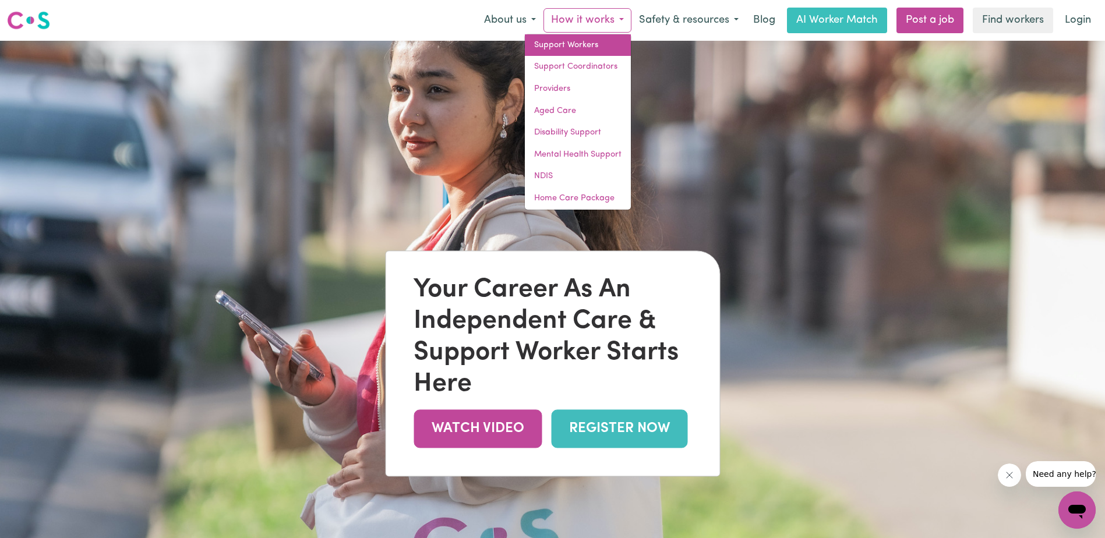
click at [595, 44] on link "Support Workers" at bounding box center [578, 45] width 106 height 22
